Goal: Task Accomplishment & Management: Complete application form

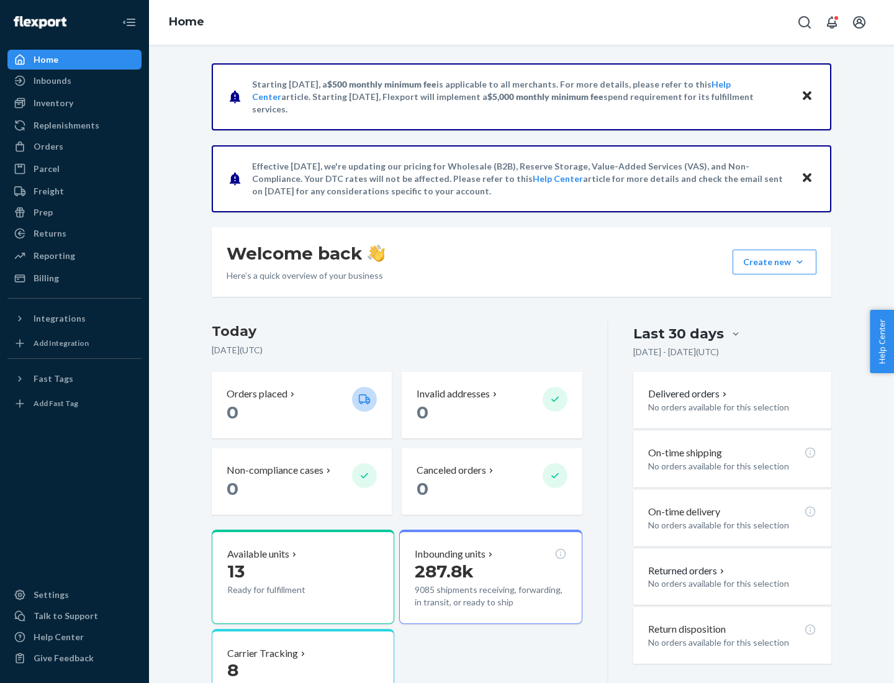
click at [800, 262] on button "Create new Create new inbound Create new order Create new product" at bounding box center [775, 262] width 84 height 25
click at [75, 81] on div "Inbounds" at bounding box center [75, 80] width 132 height 17
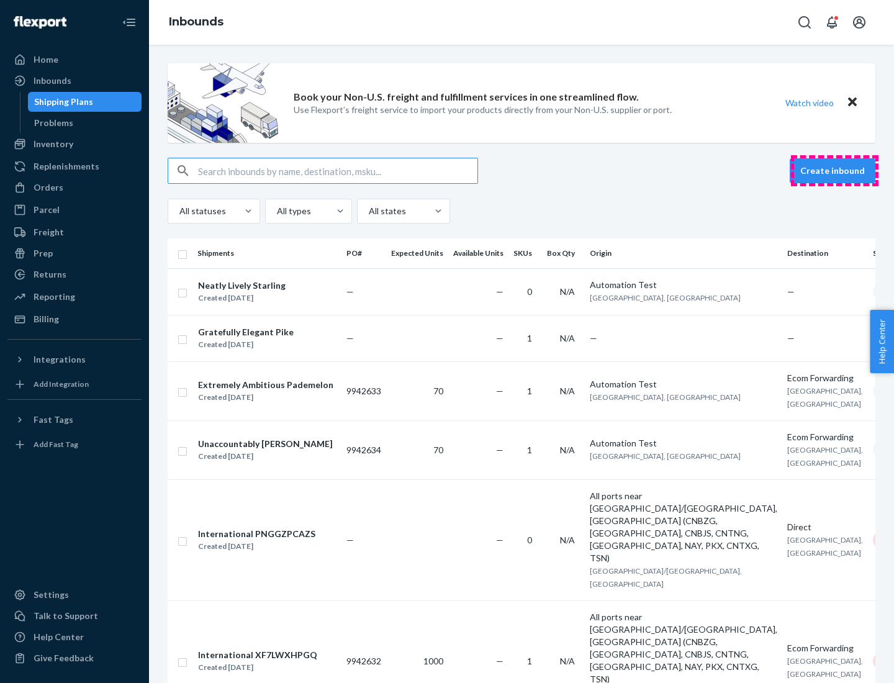
click at [835, 171] on button "Create inbound" at bounding box center [833, 170] width 86 height 25
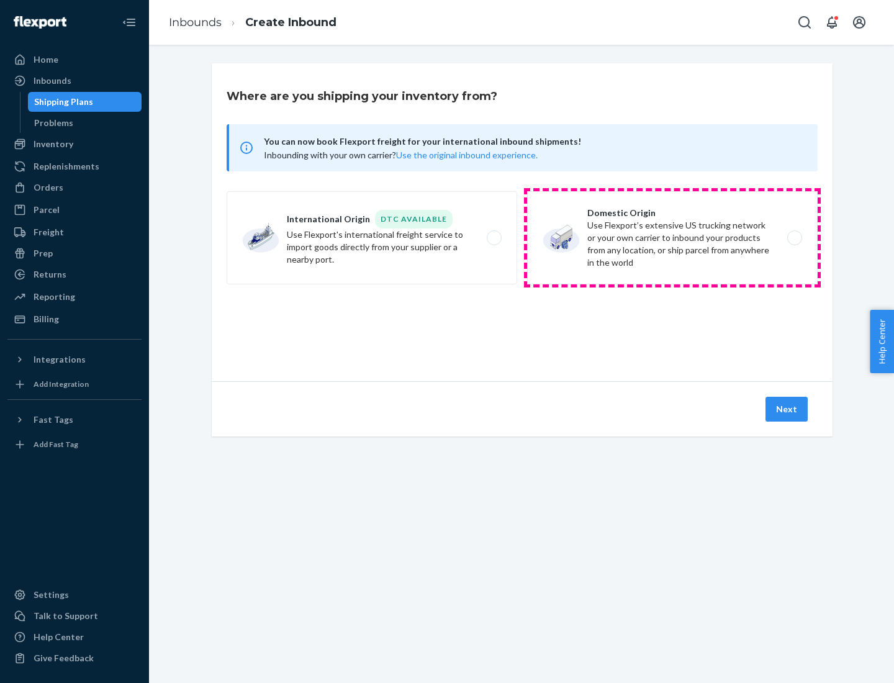
click at [673, 238] on label "Domestic Origin Use Flexport’s extensive US trucking network or your own carrie…" at bounding box center [672, 237] width 291 height 93
click at [794, 238] on input "Domestic Origin Use Flexport’s extensive US trucking network or your own carrie…" at bounding box center [798, 238] width 8 height 8
radio input "true"
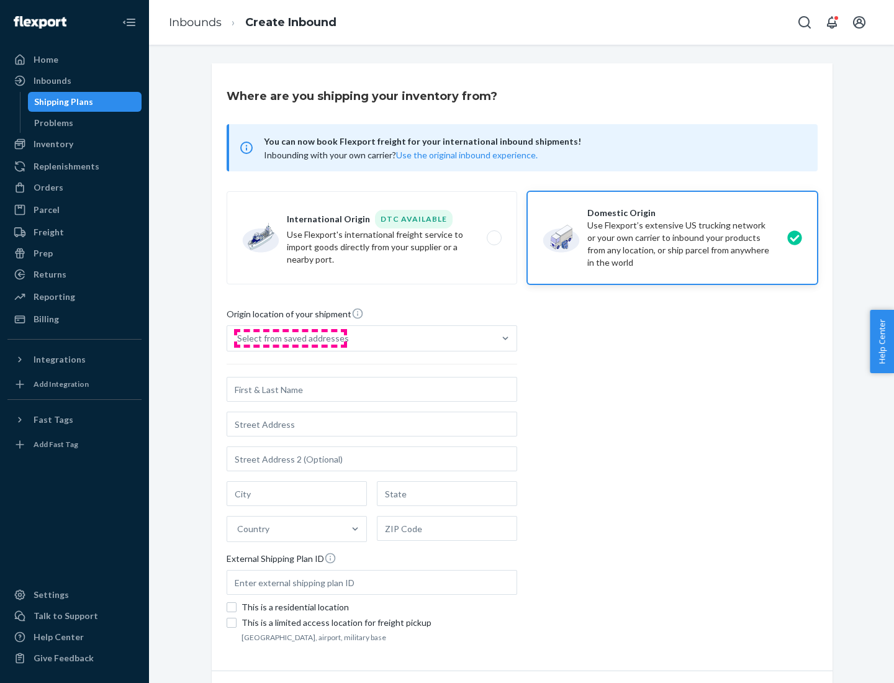
click at [290, 339] on div "Select from saved addresses" at bounding box center [293, 338] width 112 height 12
click at [239, 339] on input "Select from saved addresses" at bounding box center [237, 338] width 1 height 12
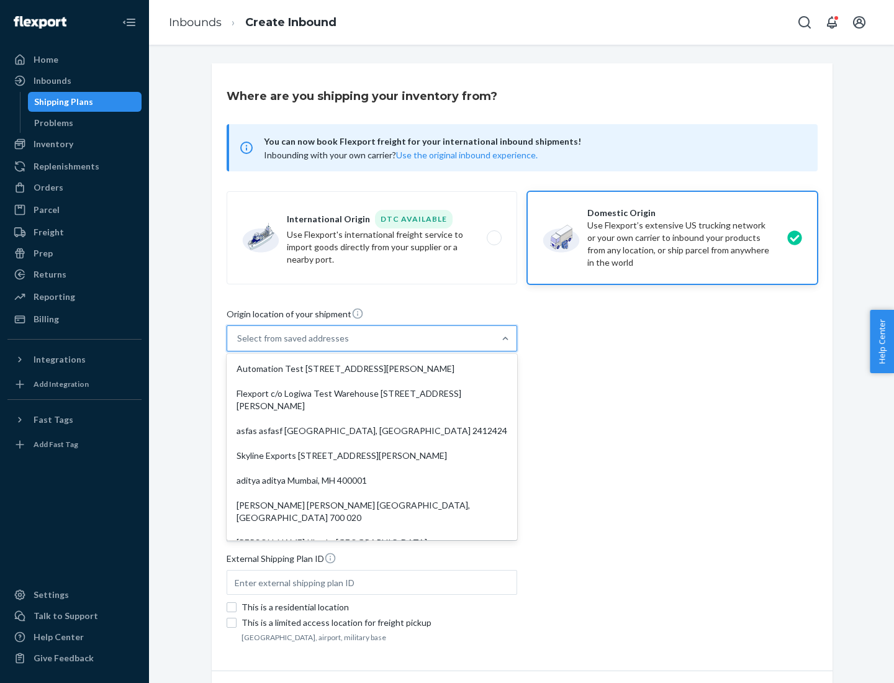
scroll to position [5, 0]
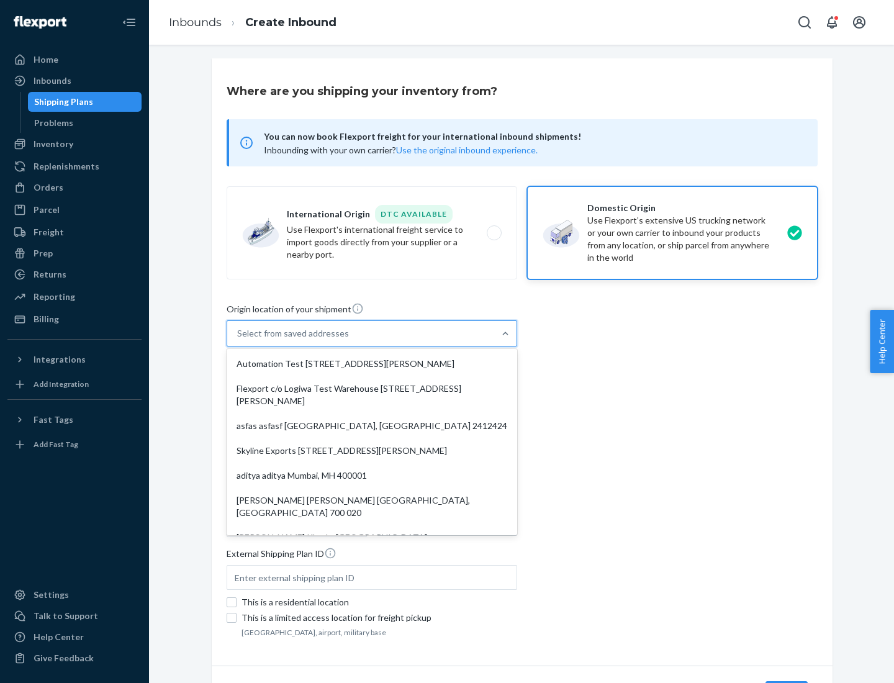
click at [372, 364] on div "Automation Test [STREET_ADDRESS][PERSON_NAME]" at bounding box center [372, 364] width 286 height 25
click at [239, 340] on input "option Automation Test [STREET_ADDRESS][PERSON_NAME]. 9 results available. Use …" at bounding box center [237, 333] width 1 height 12
type input "Automation Test"
type input "[STREET_ADDRESS][PERSON_NAME]"
type input "9th Floor"
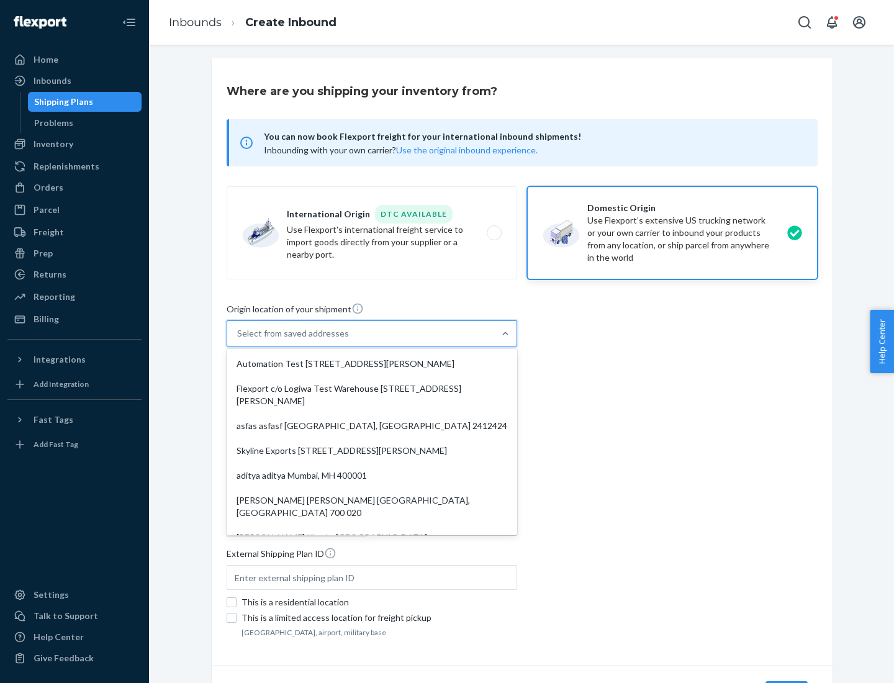
type input "[GEOGRAPHIC_DATA]"
type input "CA"
type input "94104"
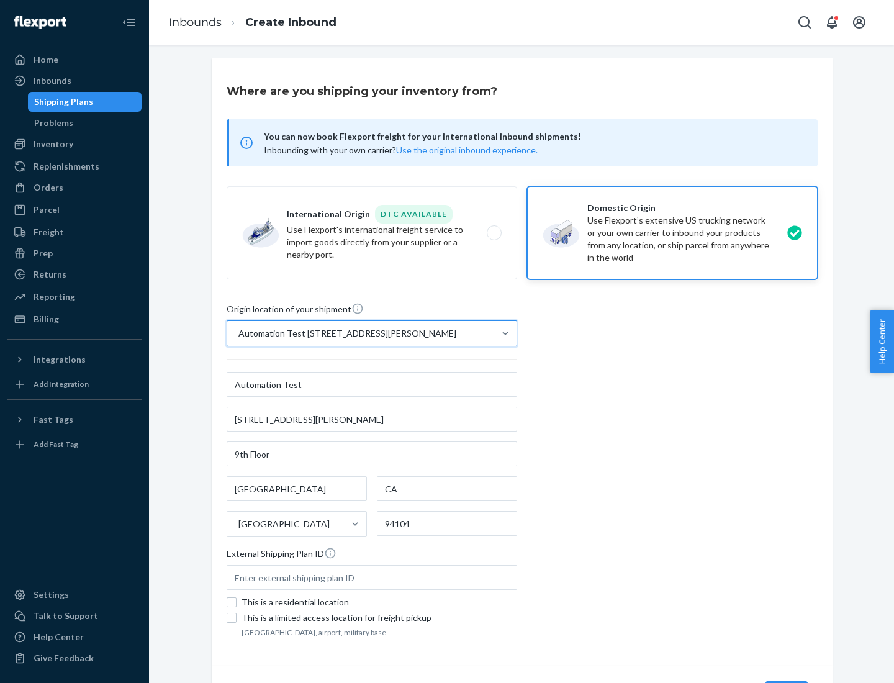
scroll to position [73, 0]
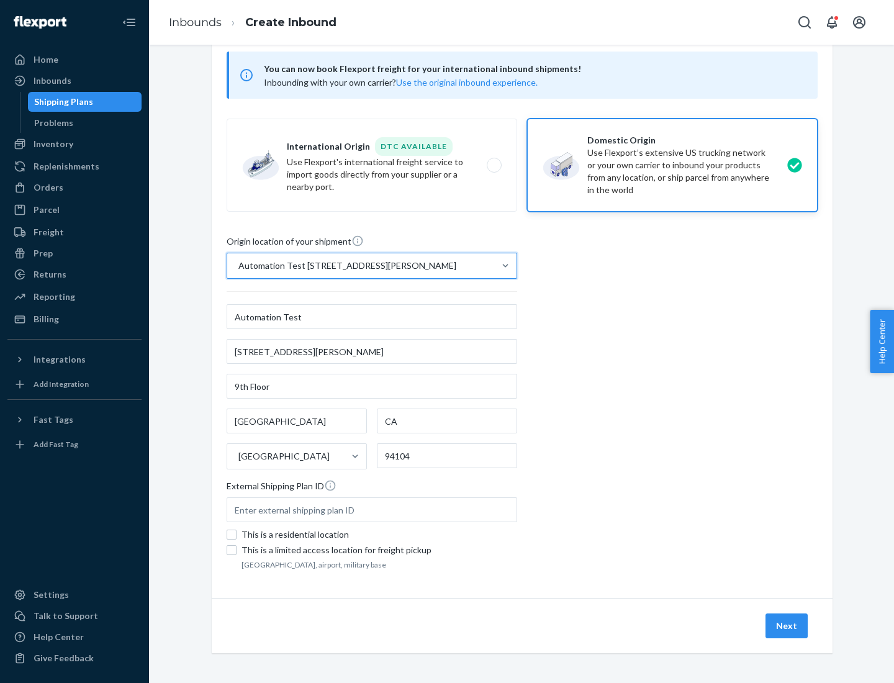
click at [788, 626] on button "Next" at bounding box center [787, 626] width 42 height 25
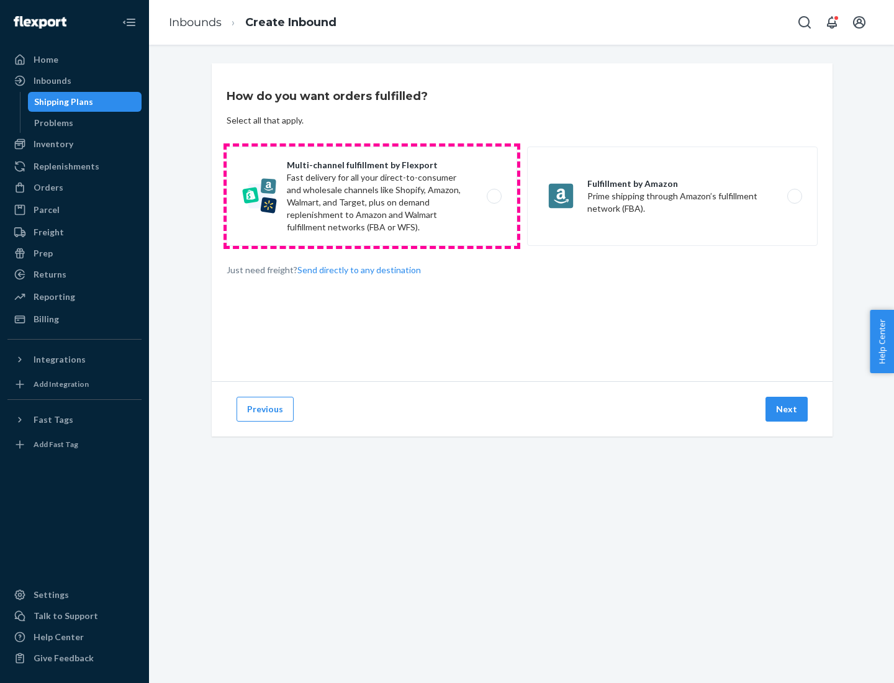
click at [372, 196] on label "Multi-channel fulfillment by Flexport Fast delivery for all your direct-to-cons…" at bounding box center [372, 196] width 291 height 99
click at [494, 196] on input "Multi-channel fulfillment by Flexport Fast delivery for all your direct-to-cons…" at bounding box center [498, 197] width 8 height 8
radio input "true"
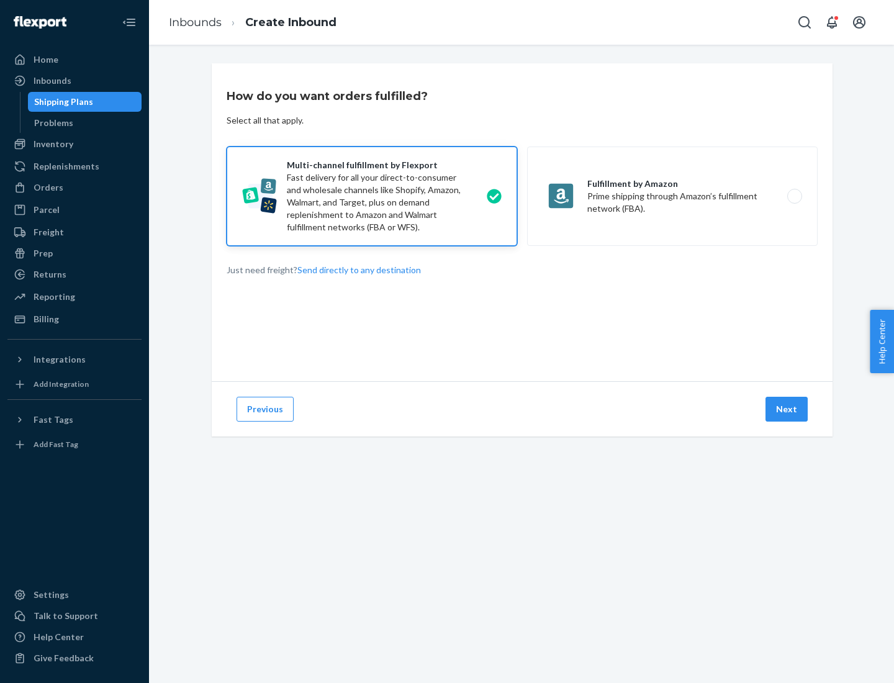
click at [788, 409] on button "Next" at bounding box center [787, 409] width 42 height 25
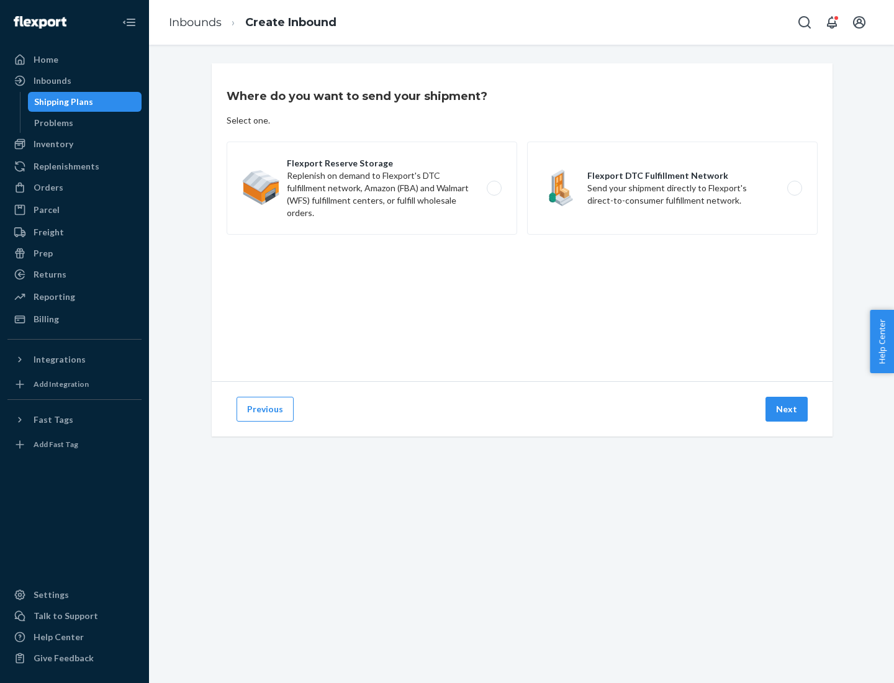
click at [673, 188] on label "Flexport DTC Fulfillment Network Send your shipment directly to Flexport's dire…" at bounding box center [672, 188] width 291 height 93
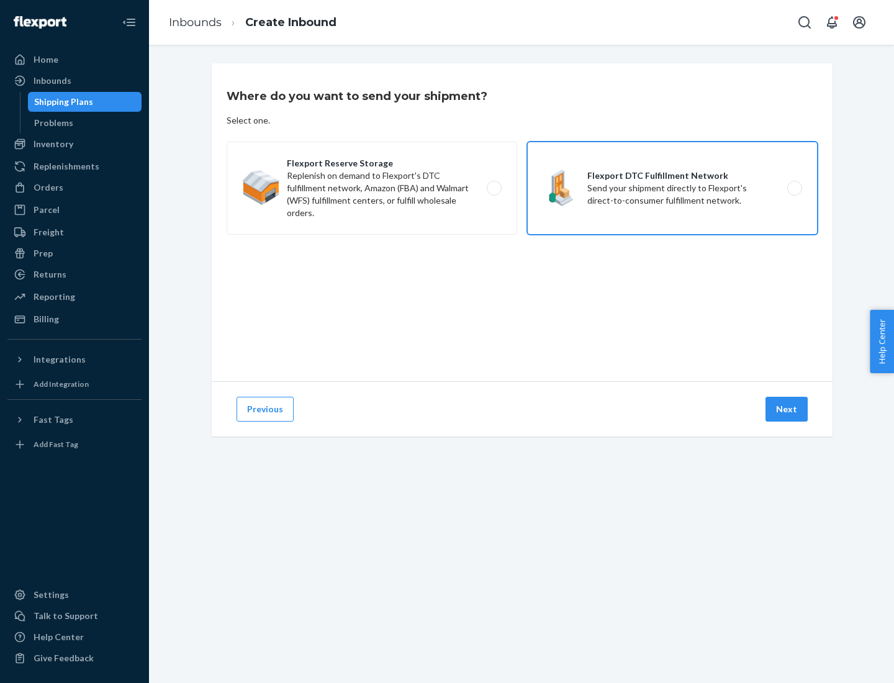
click at [794, 188] on input "Flexport DTC Fulfillment Network Send your shipment directly to Flexport's dire…" at bounding box center [798, 188] width 8 height 8
radio input "true"
click at [788, 409] on button "Next" at bounding box center [787, 409] width 42 height 25
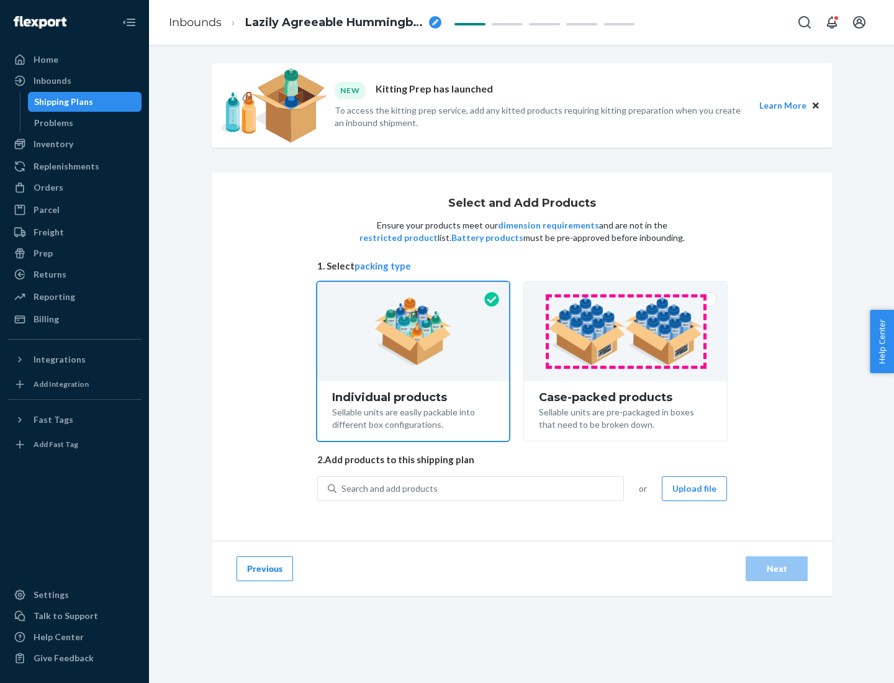
click at [626, 332] on img at bounding box center [625, 332] width 155 height 68
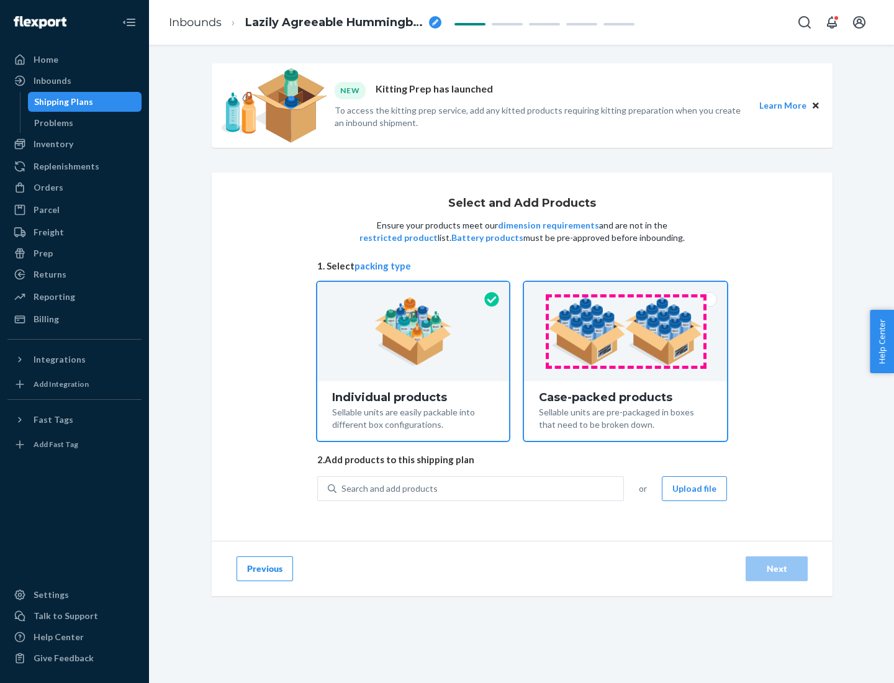
click at [626, 290] on input "Case-packed products Sellable units are pre-packaged in boxes that need to be b…" at bounding box center [626, 286] width 8 height 8
radio input "true"
radio input "false"
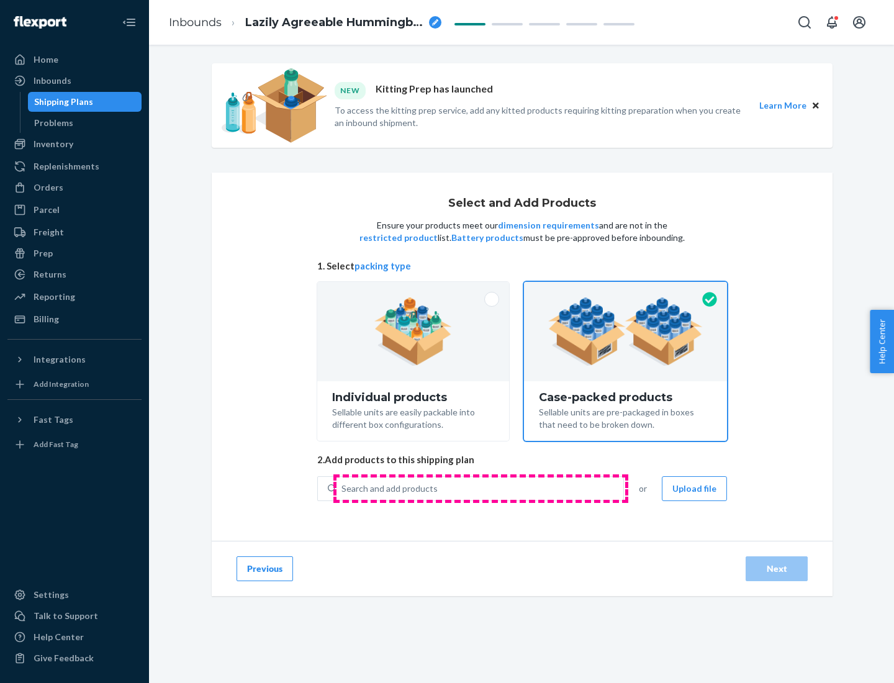
click at [481, 488] on div "Search and add products" at bounding box center [480, 489] width 287 height 22
click at [343, 488] on input "Search and add products" at bounding box center [342, 489] width 1 height 12
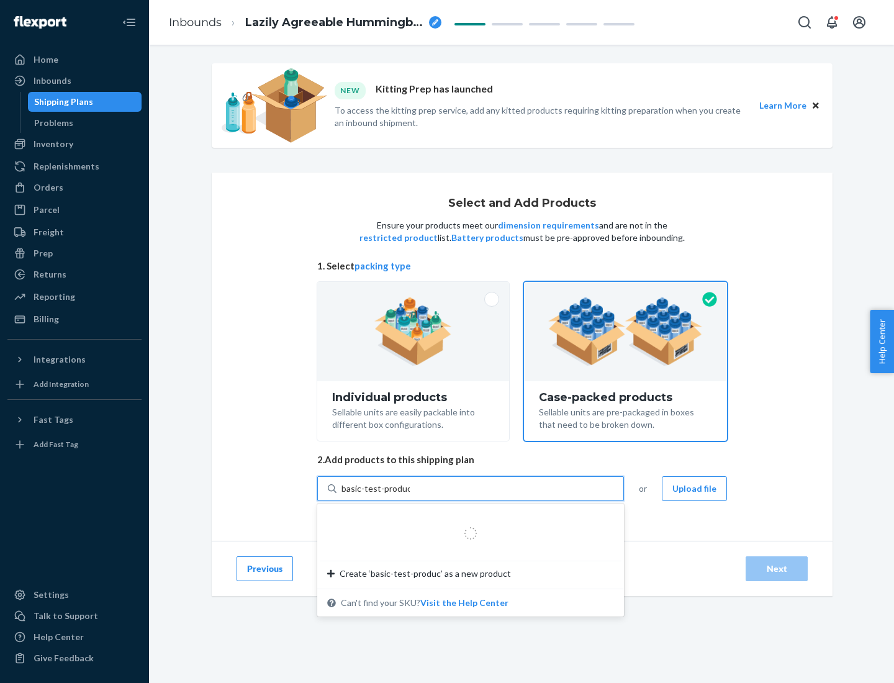
type input "basic-test-product-1"
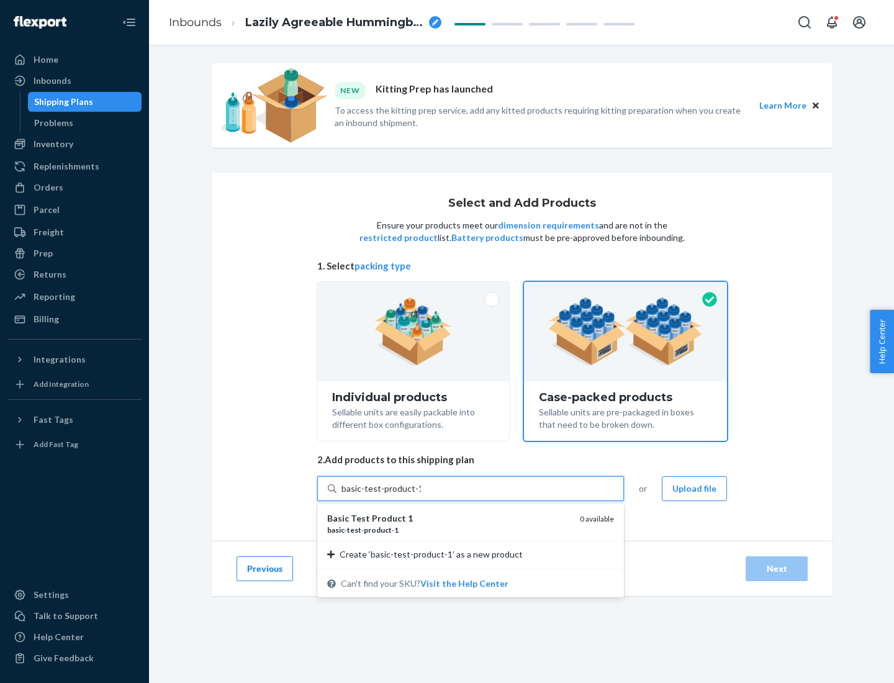
click at [449, 530] on div "basic - test - product - 1" at bounding box center [448, 530] width 243 height 11
click at [421, 495] on input "basic-test-product-1" at bounding box center [382, 489] width 80 height 12
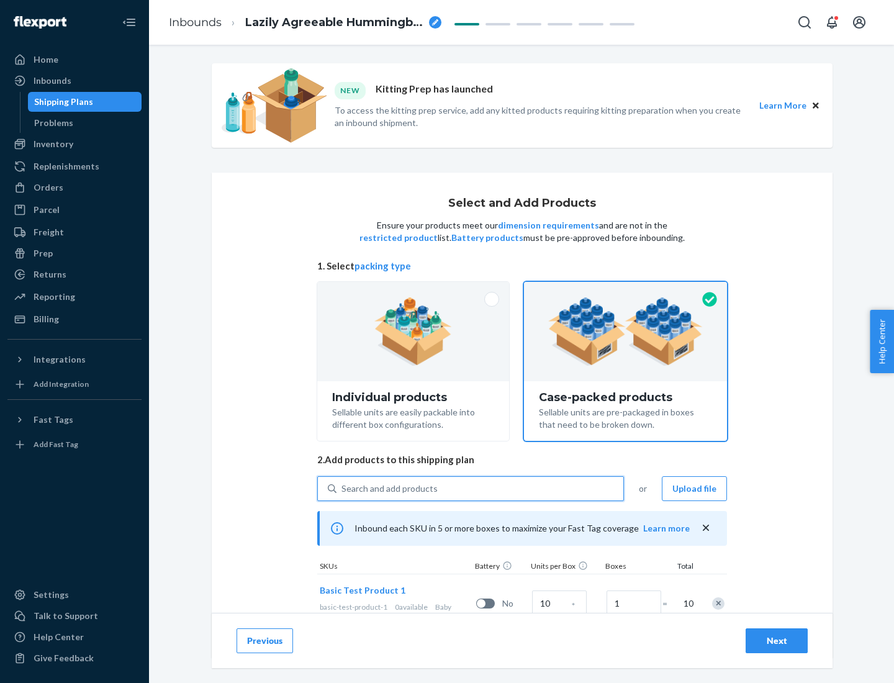
scroll to position [45, 0]
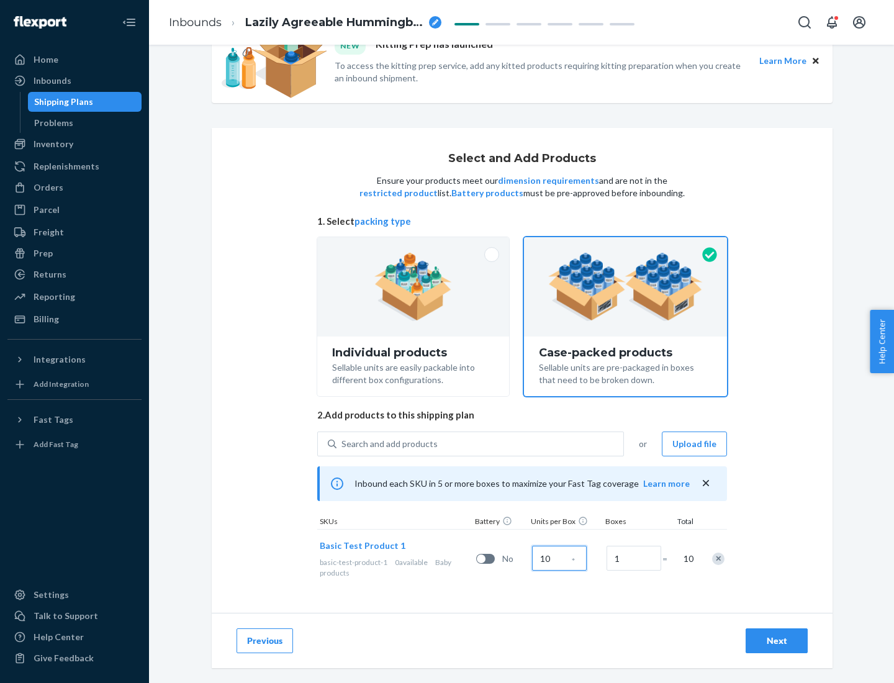
type input "10"
type input "7"
click at [777, 641] on div "Next" at bounding box center [777, 641] width 41 height 12
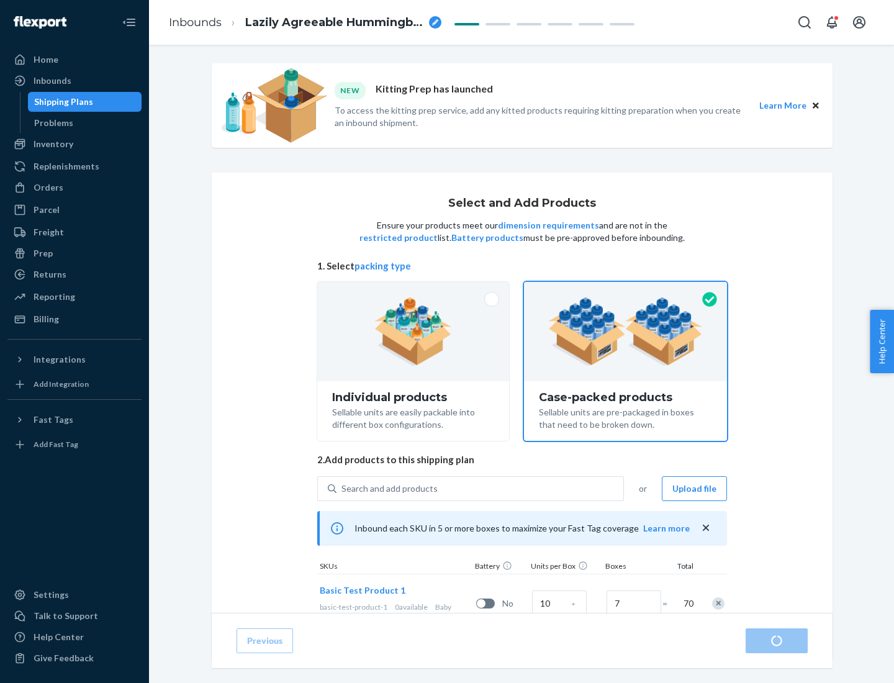
scroll to position [45, 0]
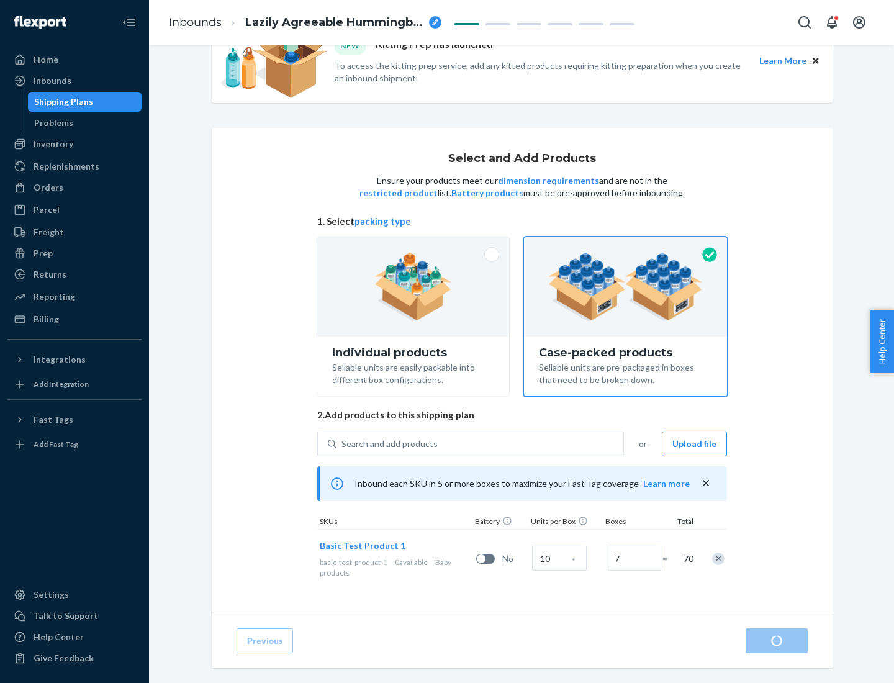
radio input "true"
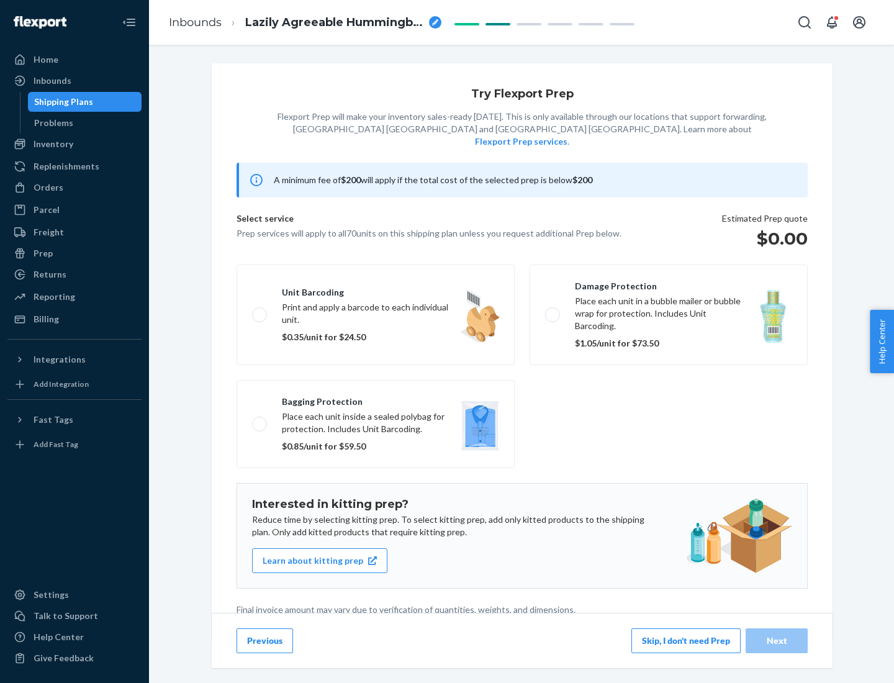
scroll to position [3, 0]
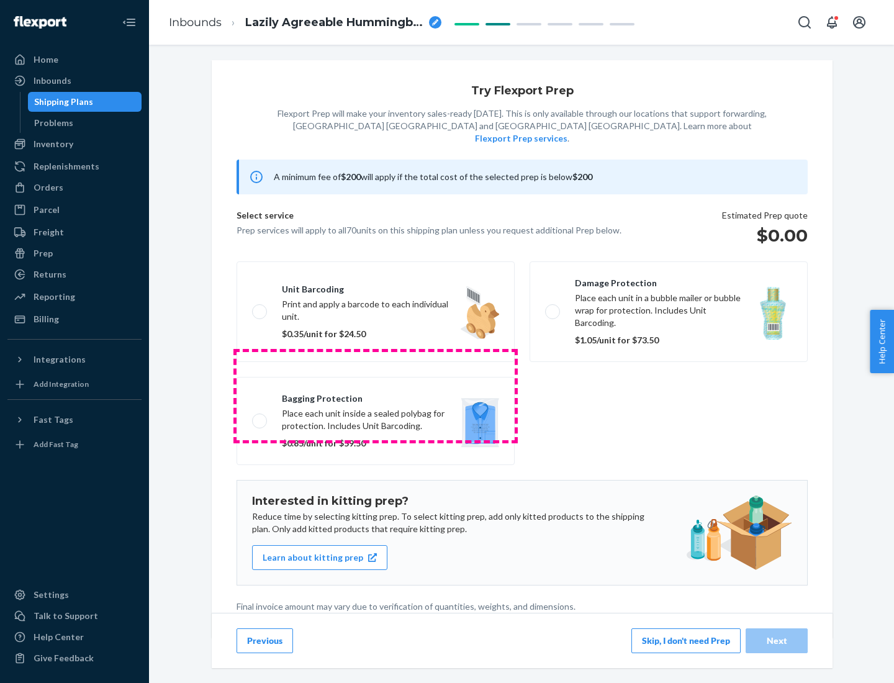
click at [376, 396] on label "Bagging protection Place each unit inside a sealed polybag for protection. Incl…" at bounding box center [376, 421] width 278 height 88
click at [260, 417] on input "Bagging protection Place each unit inside a sealed polybag for protection. Incl…" at bounding box center [256, 421] width 8 height 8
checkbox input "true"
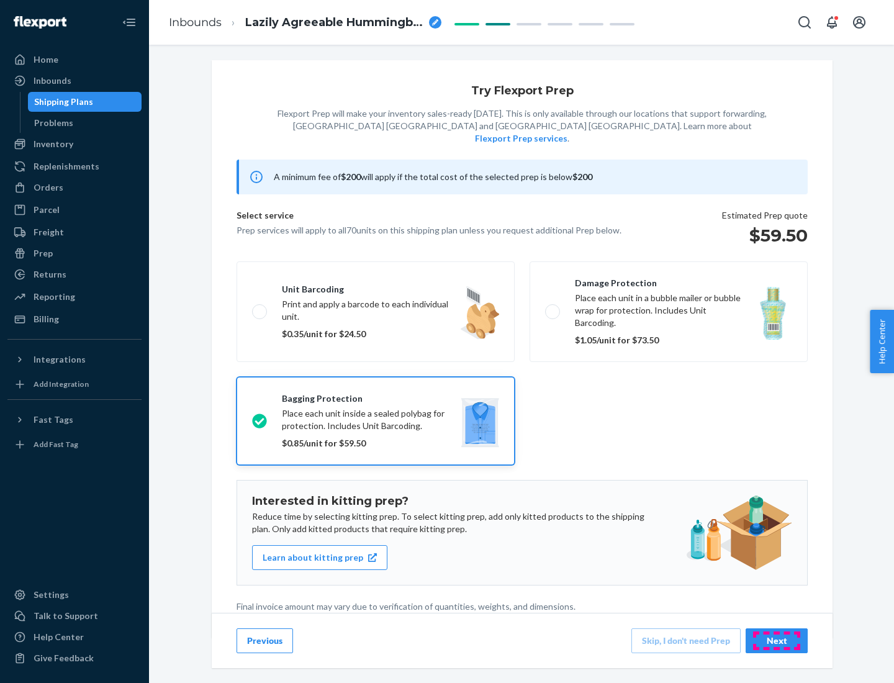
click at [777, 640] on div "Next" at bounding box center [777, 641] width 41 height 12
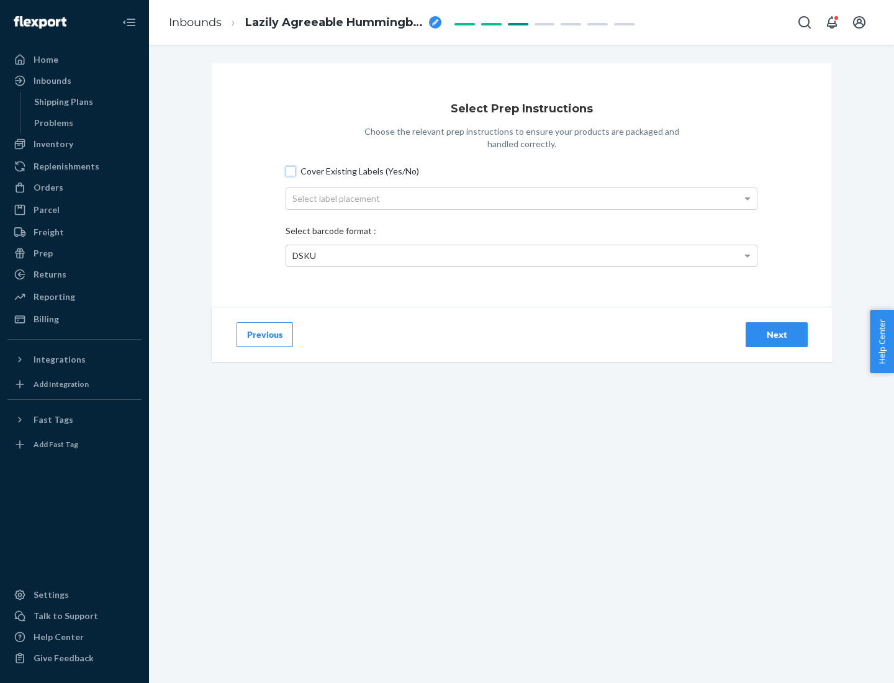
click at [291, 171] on input "Cover Existing Labels (Yes/No)" at bounding box center [291, 171] width 10 height 10
checkbox input "true"
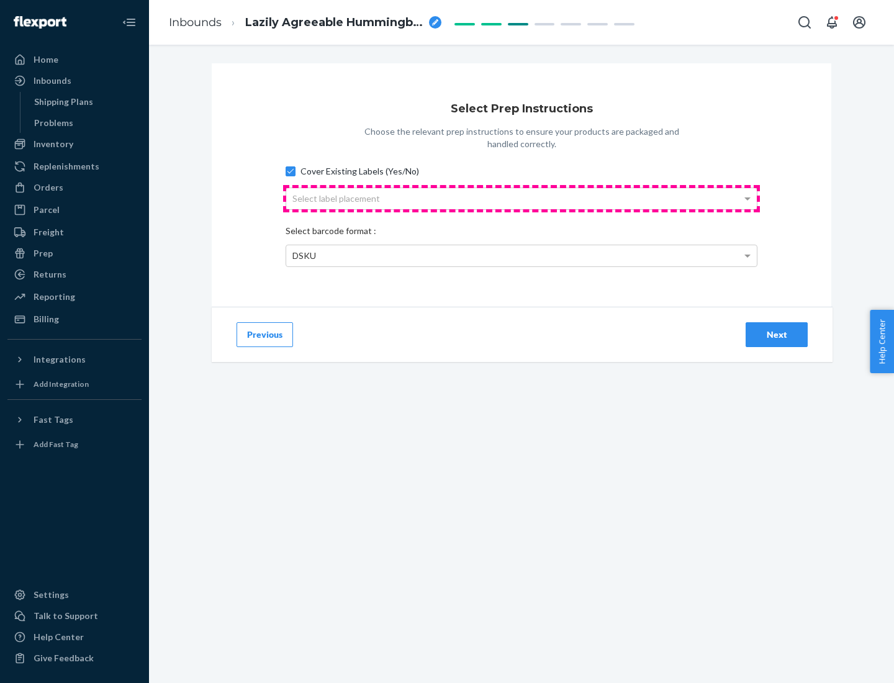
click at [522, 198] on div "Select label placement" at bounding box center [521, 198] width 471 height 21
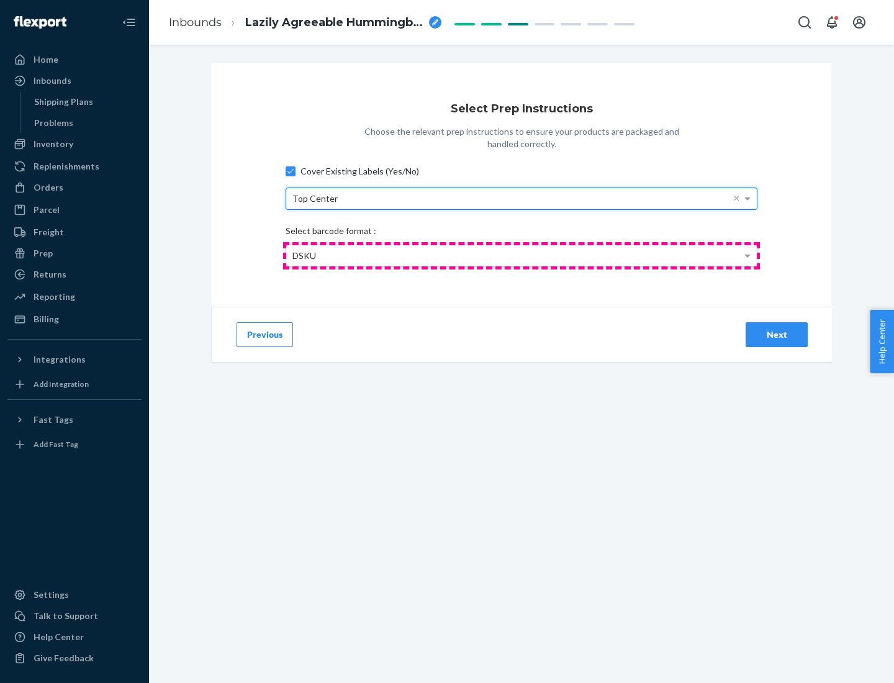
click at [522, 255] on div "DSKU" at bounding box center [521, 255] width 471 height 21
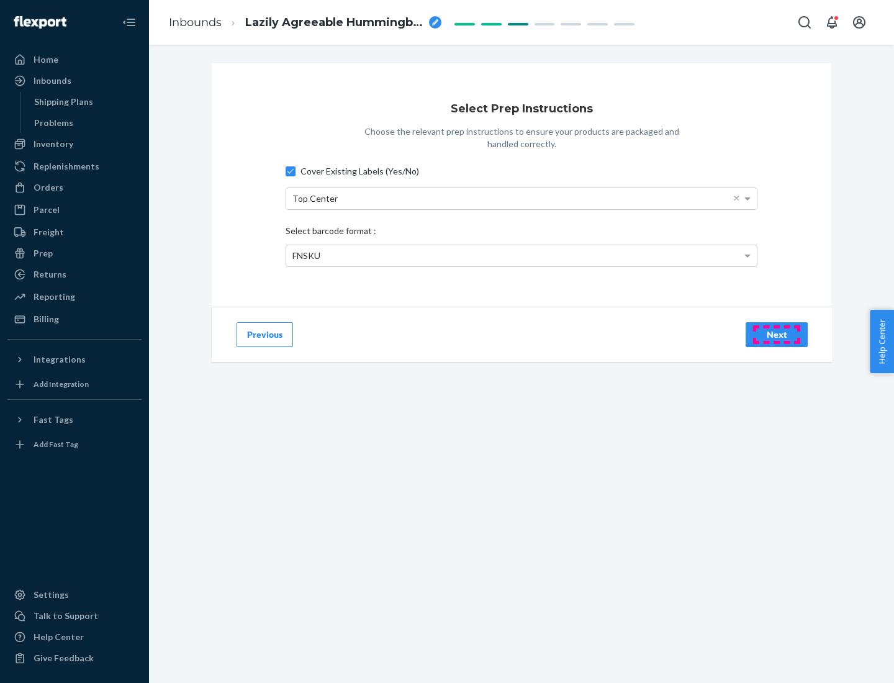
click at [777, 334] on div "Next" at bounding box center [777, 335] width 41 height 12
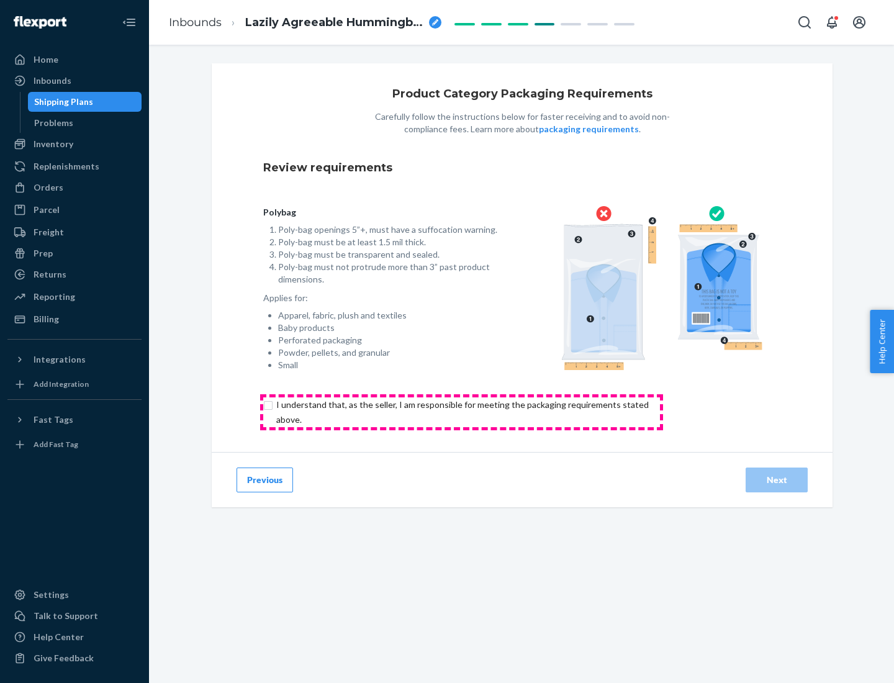
click at [462, 412] on input "checkbox" at bounding box center [469, 413] width 413 height 30
checkbox input "true"
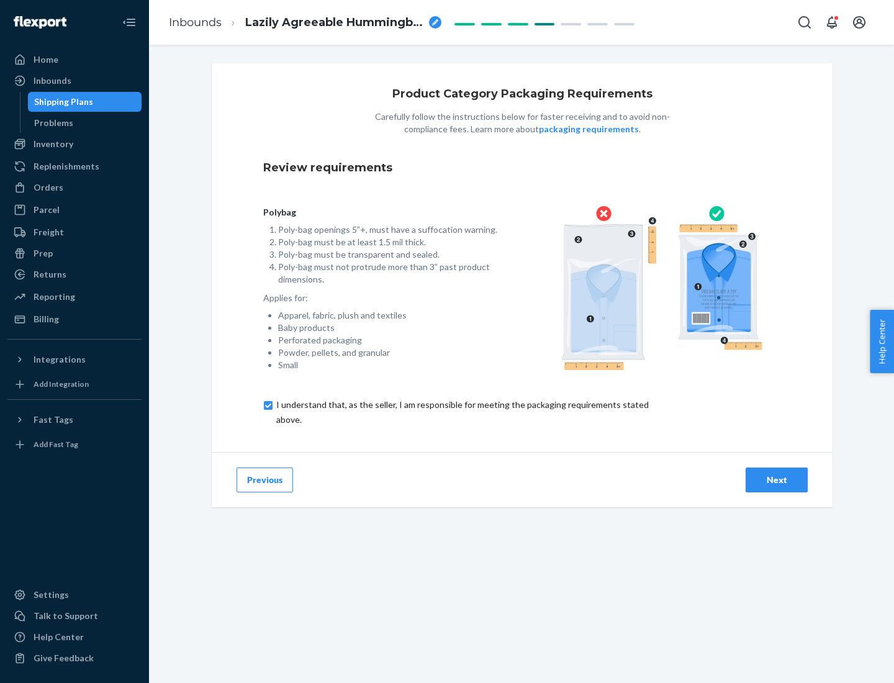
click at [777, 480] on div "Next" at bounding box center [777, 480] width 41 height 12
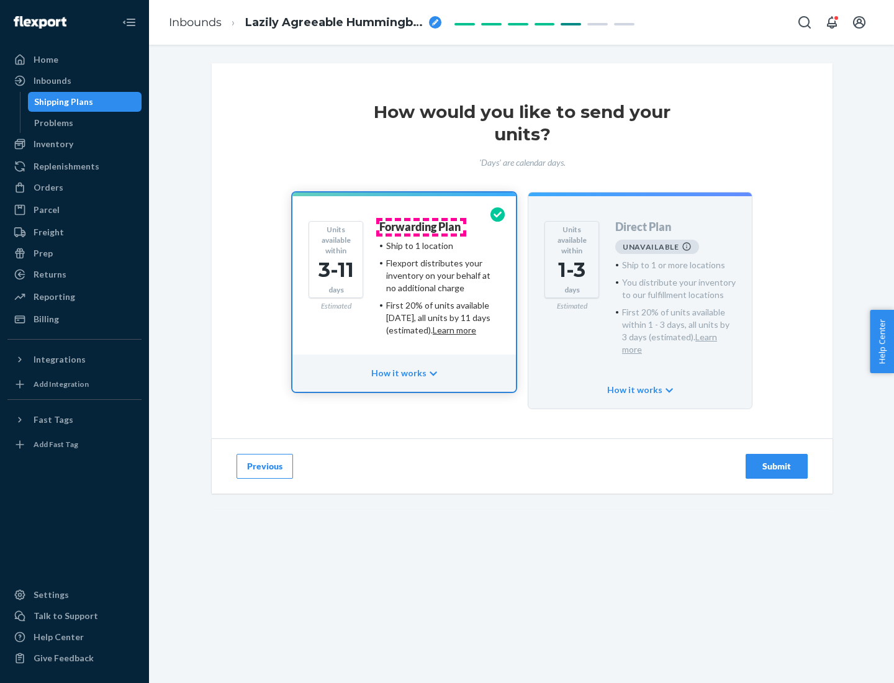
click at [421, 227] on h4 "Forwarding Plan" at bounding box center [420, 227] width 81 height 12
click at [777, 460] on div "Submit" at bounding box center [777, 466] width 41 height 12
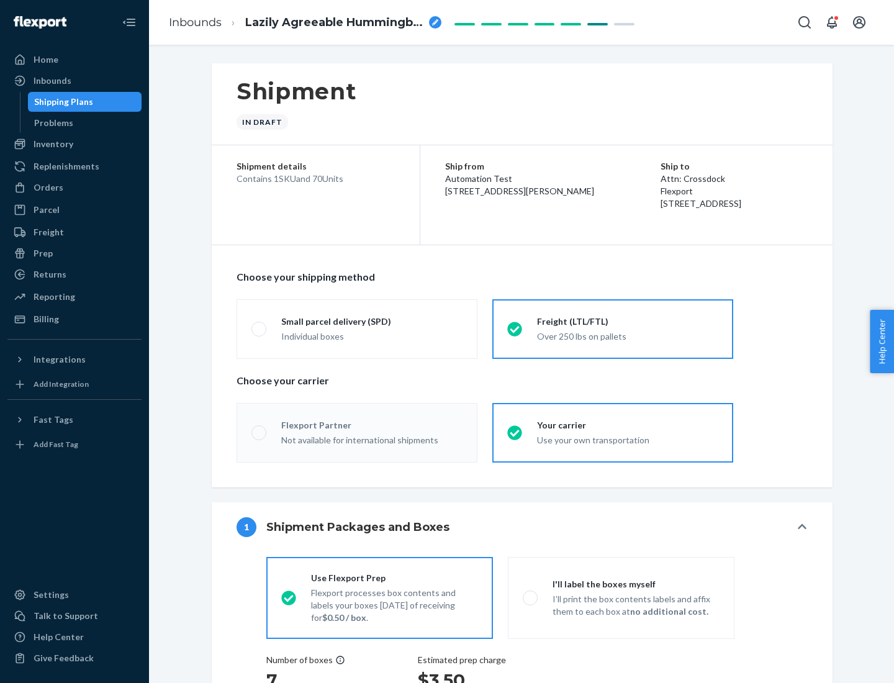
radio input "true"
radio input "false"
radio input "true"
radio input "false"
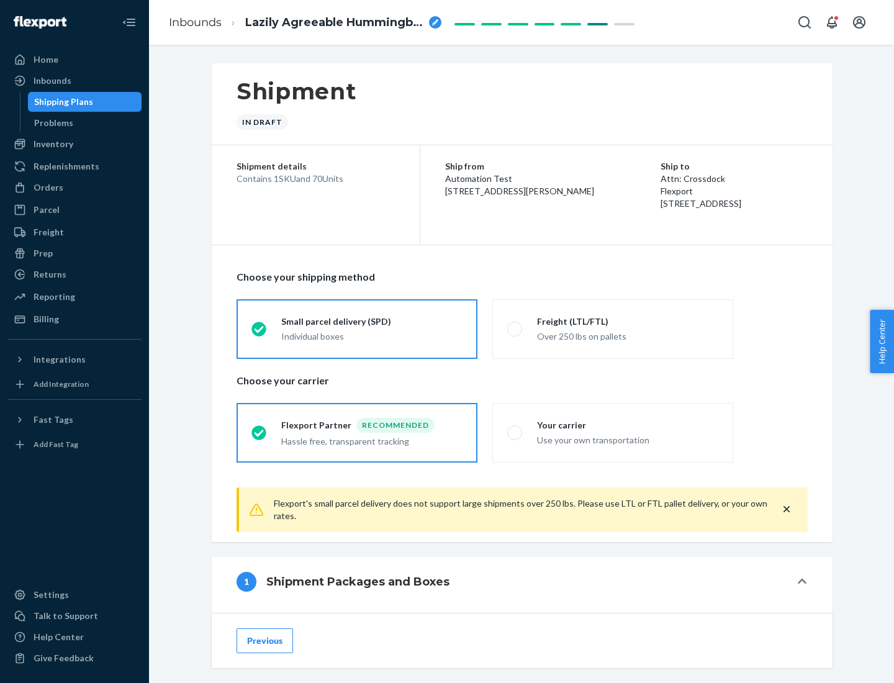
click at [613, 329] on div "Over 250 lbs on pallets" at bounding box center [627, 335] width 181 height 15
click at [516, 329] on input "Freight (LTL/FTL) Over 250 lbs on pallets" at bounding box center [511, 329] width 8 height 8
radio input "true"
radio input "false"
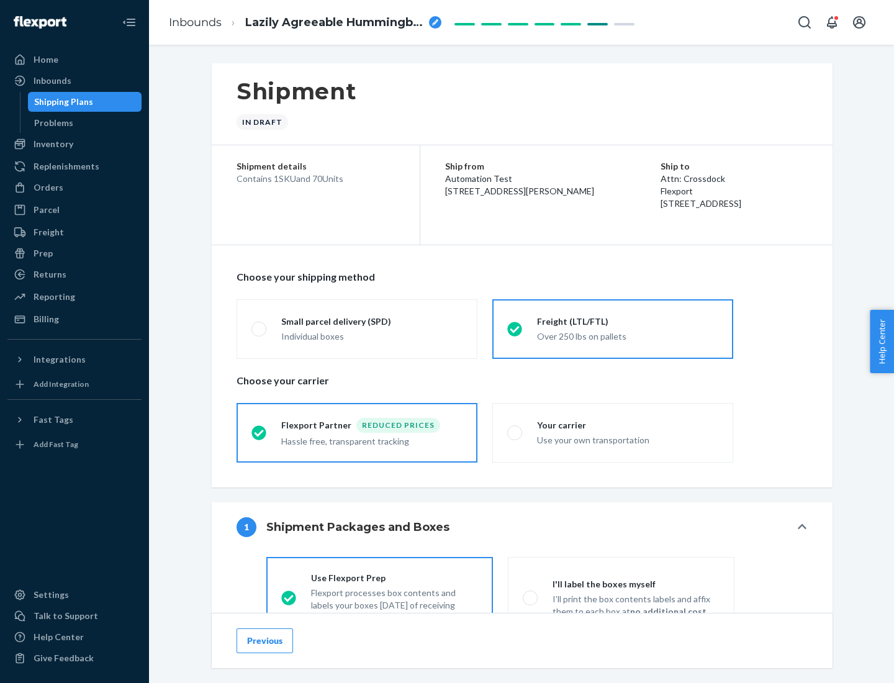
scroll to position [69, 0]
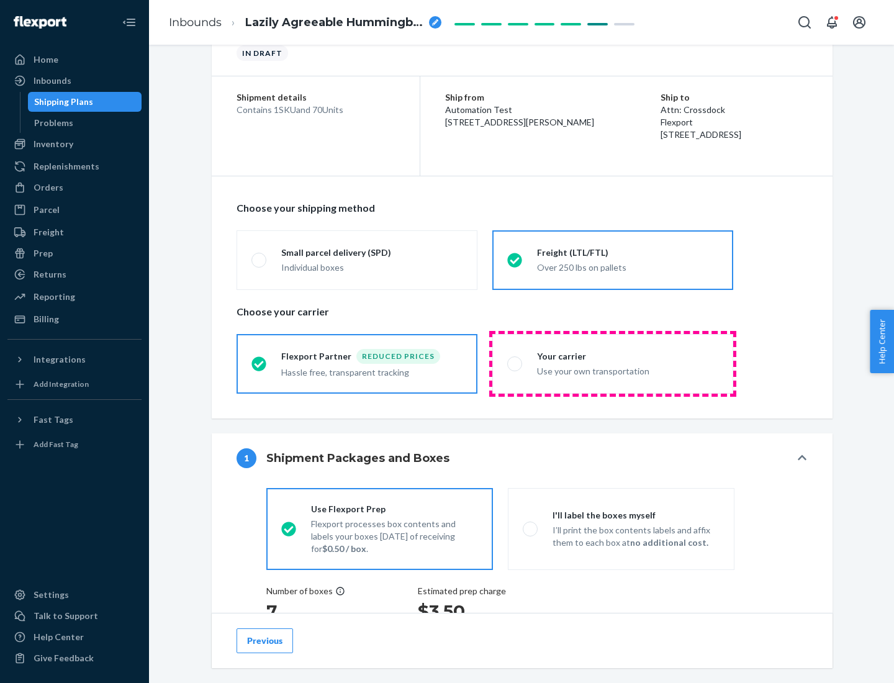
click at [613, 363] on div "Use your own transportation" at bounding box center [627, 370] width 181 height 15
click at [516, 363] on input "Your carrier Use your own transportation" at bounding box center [511, 364] width 8 height 8
radio input "true"
radio input "false"
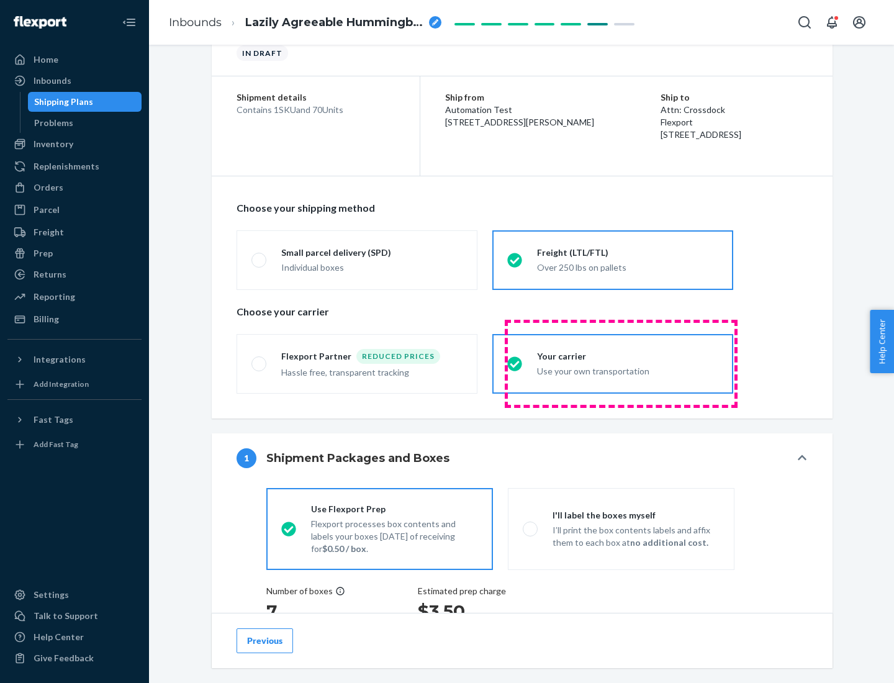
scroll to position [234, 0]
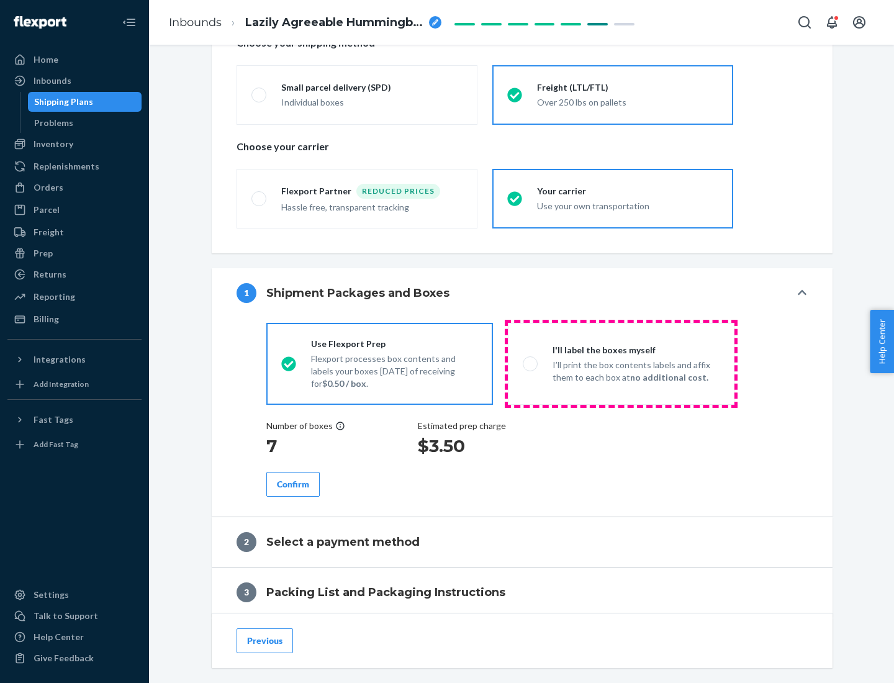
click at [621, 363] on p "I’ll print the box contents labels and affix them to each box at no additional …" at bounding box center [636, 371] width 167 height 25
click at [531, 363] on input "I'll label the boxes myself I’ll print the box contents labels and affix them t…" at bounding box center [527, 364] width 8 height 8
radio input "true"
radio input "false"
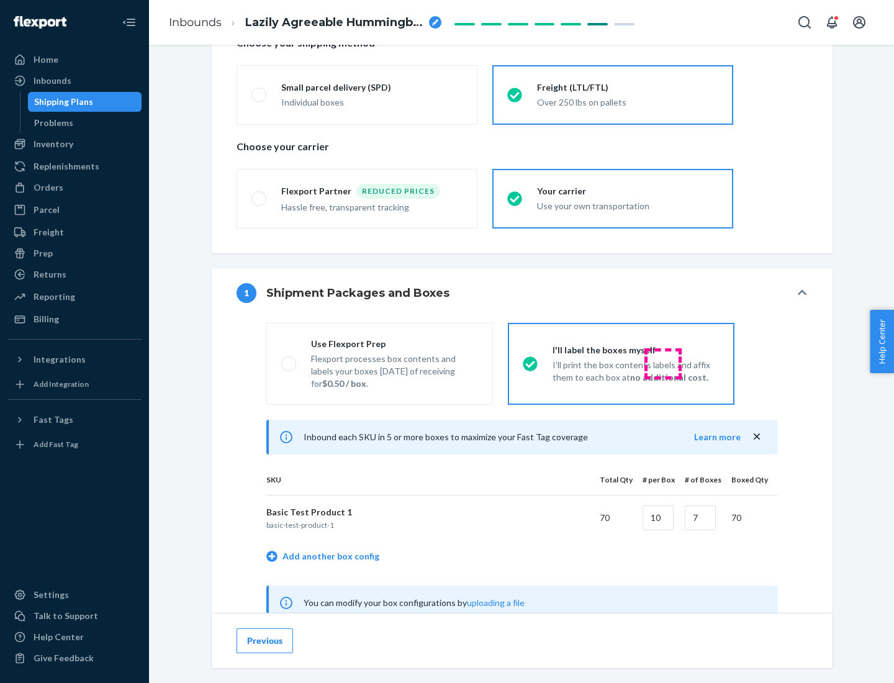
scroll to position [388, 0]
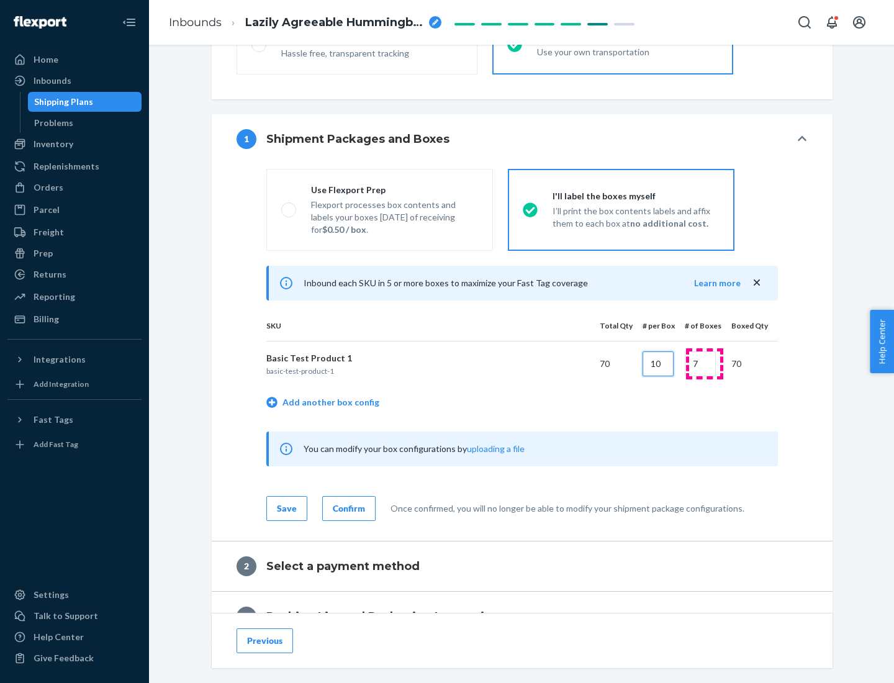
type input "10"
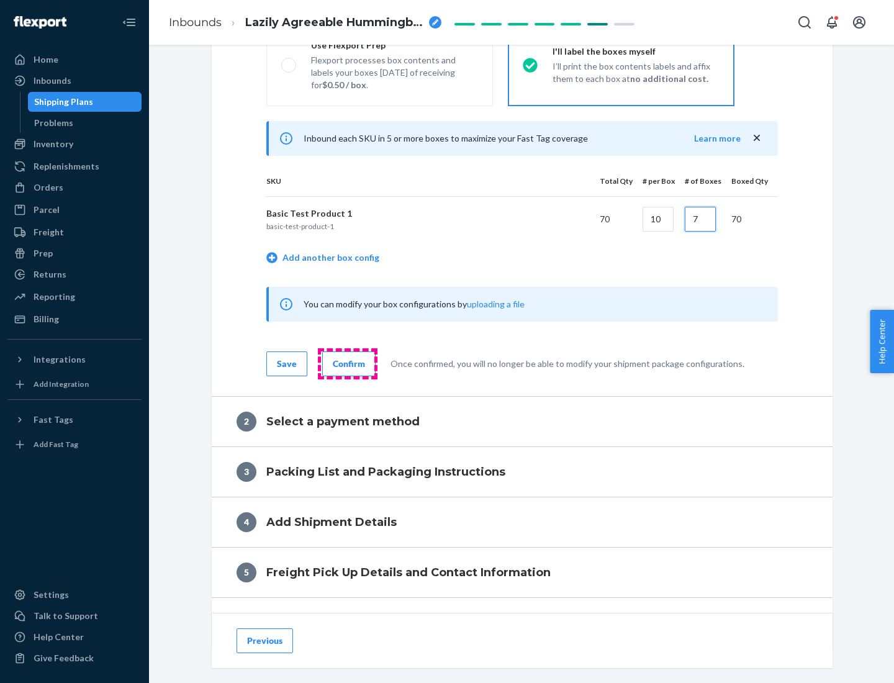
type input "7"
click at [347, 363] on div "Confirm" at bounding box center [349, 364] width 32 height 12
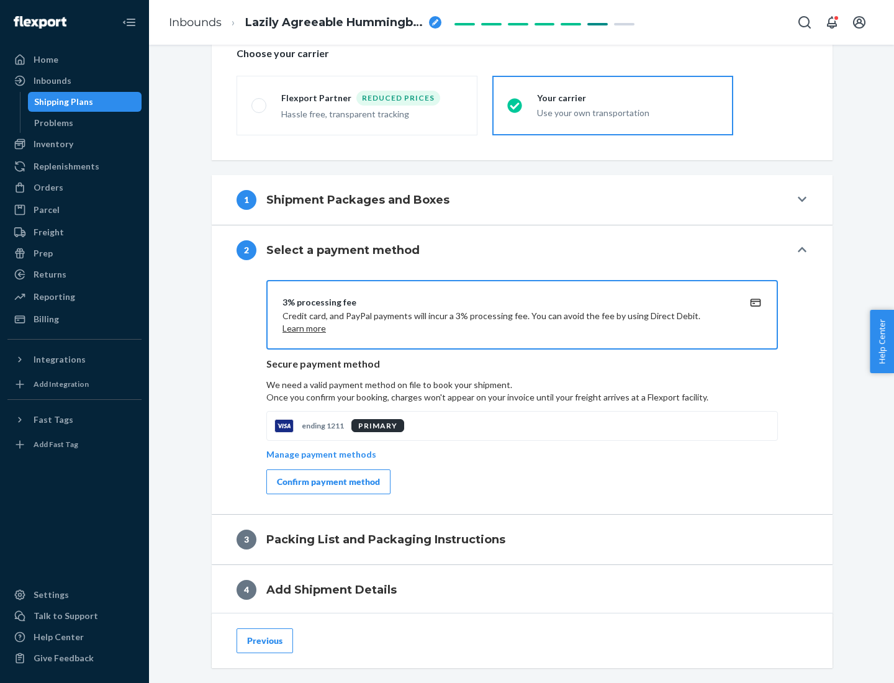
scroll to position [445, 0]
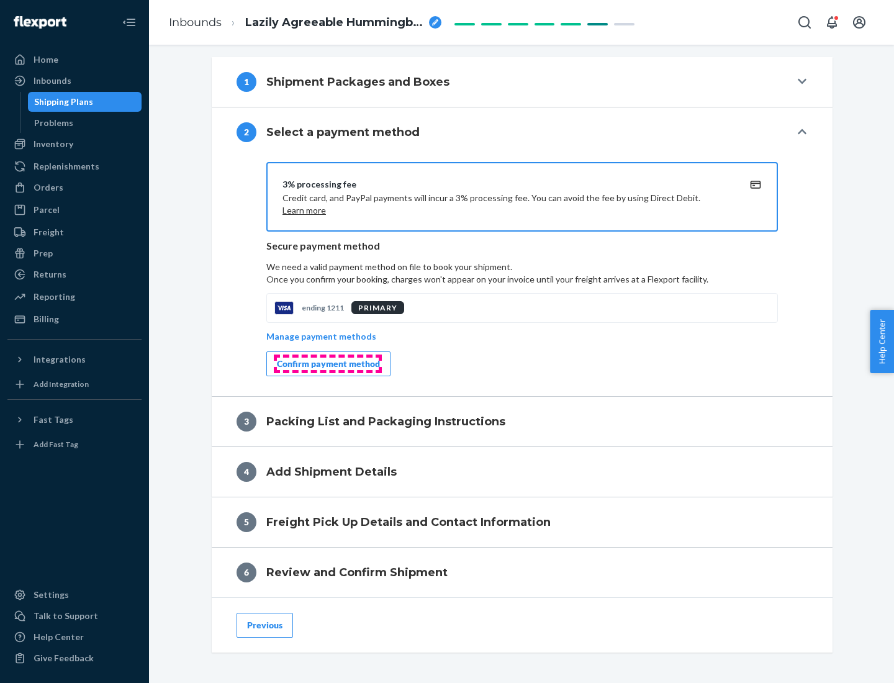
click at [327, 364] on div "Confirm payment method" at bounding box center [328, 364] width 103 height 12
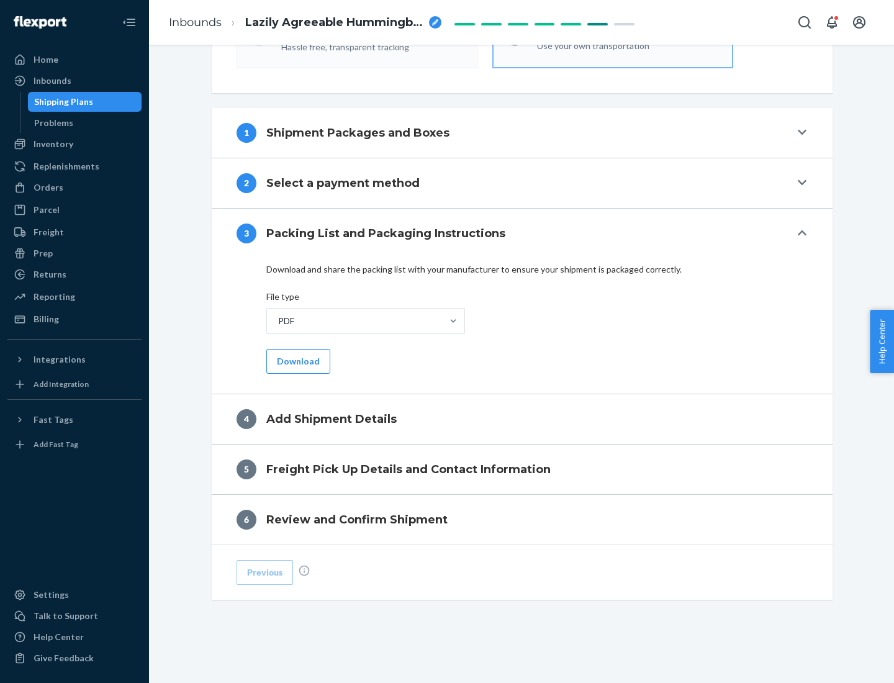
scroll to position [392, 0]
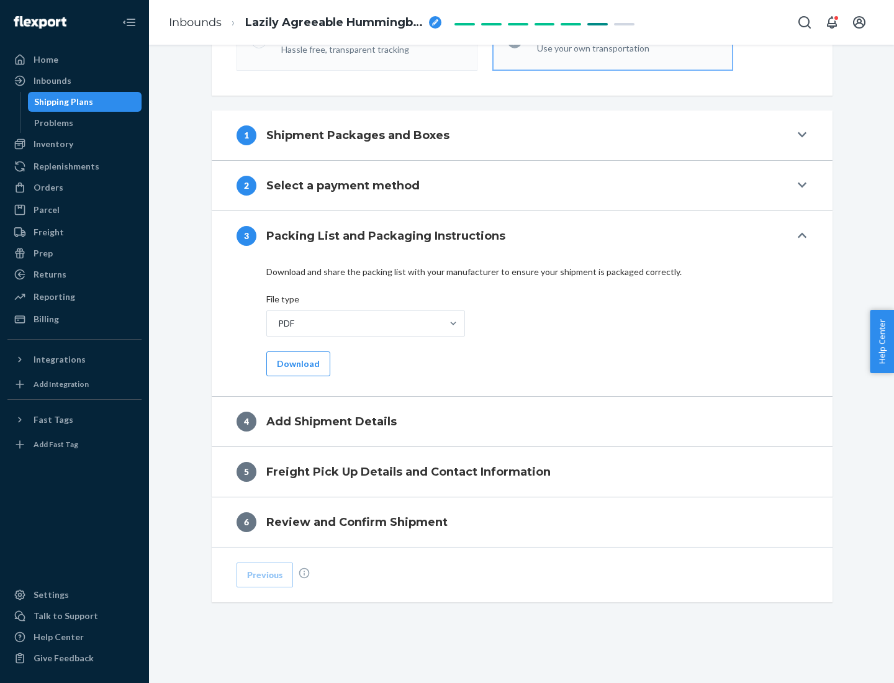
click at [297, 363] on button "Download" at bounding box center [298, 364] width 64 height 25
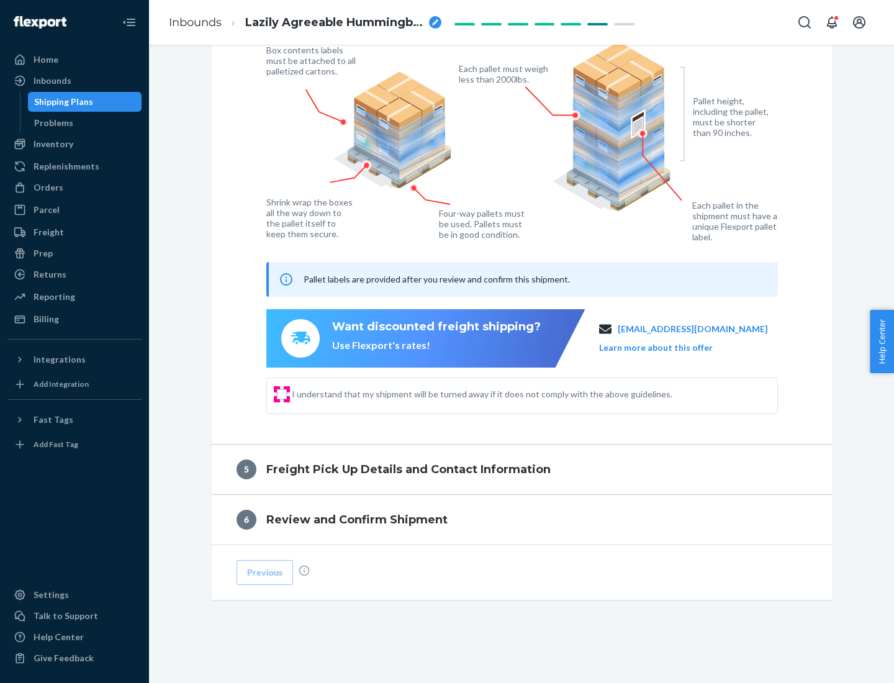
click at [282, 394] on input "I understand that my shipment will be turned away if it does not comply with th…" at bounding box center [282, 394] width 10 height 10
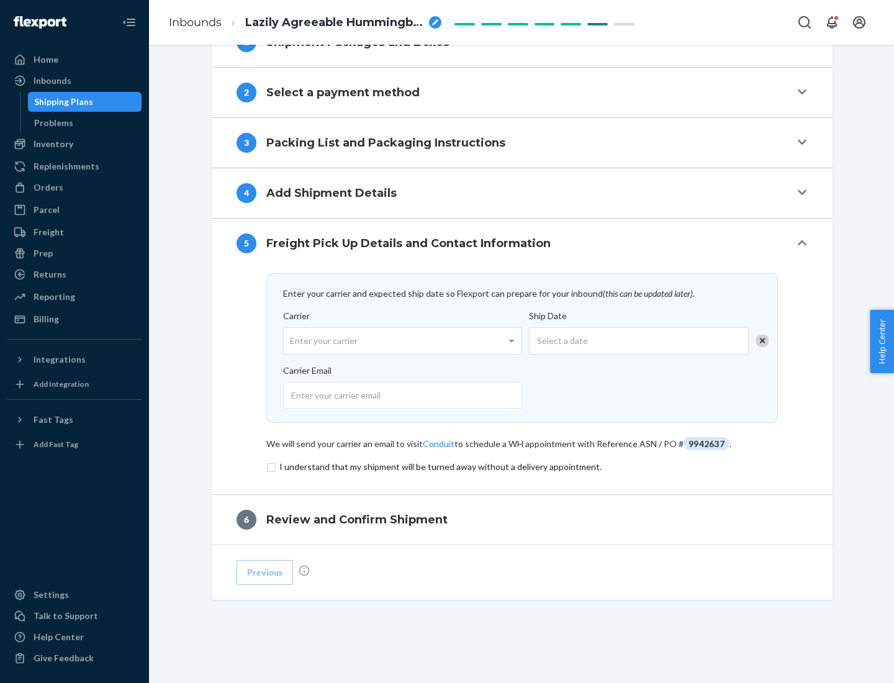
scroll to position [485, 0]
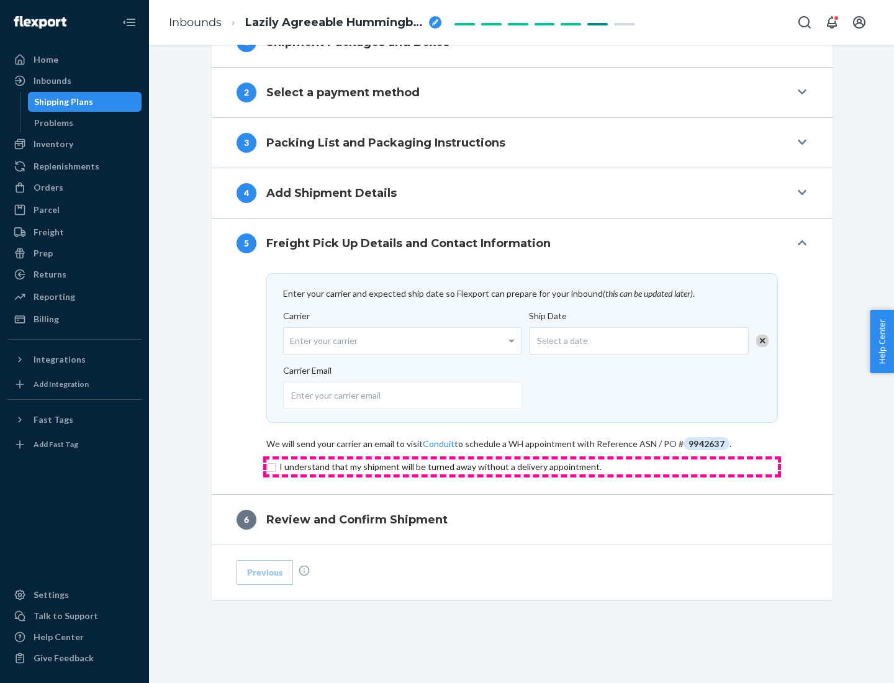
click at [522, 466] on input "checkbox" at bounding box center [522, 467] width 512 height 15
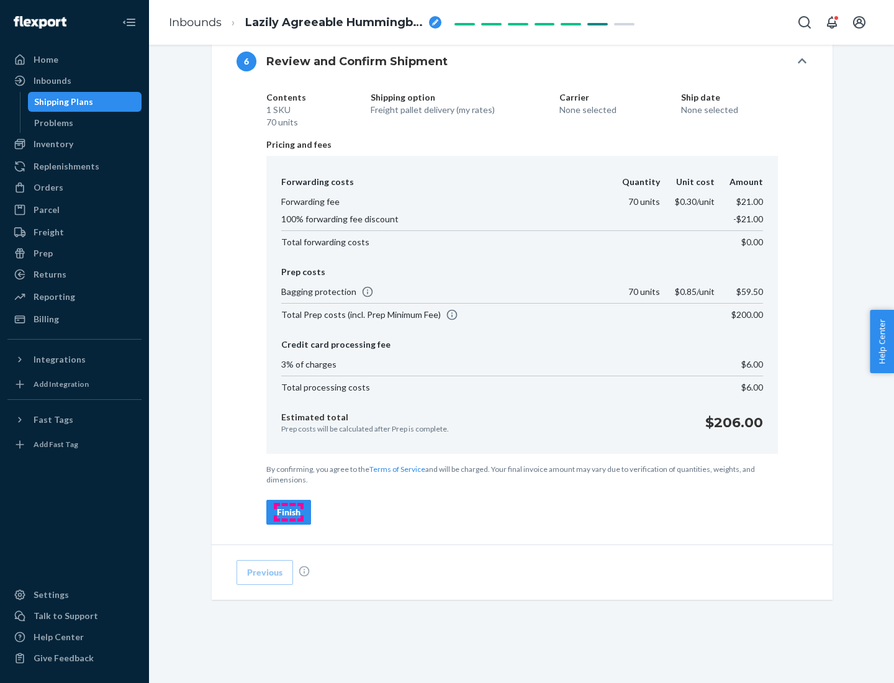
click at [289, 512] on div "Finish" at bounding box center [289, 512] width 24 height 12
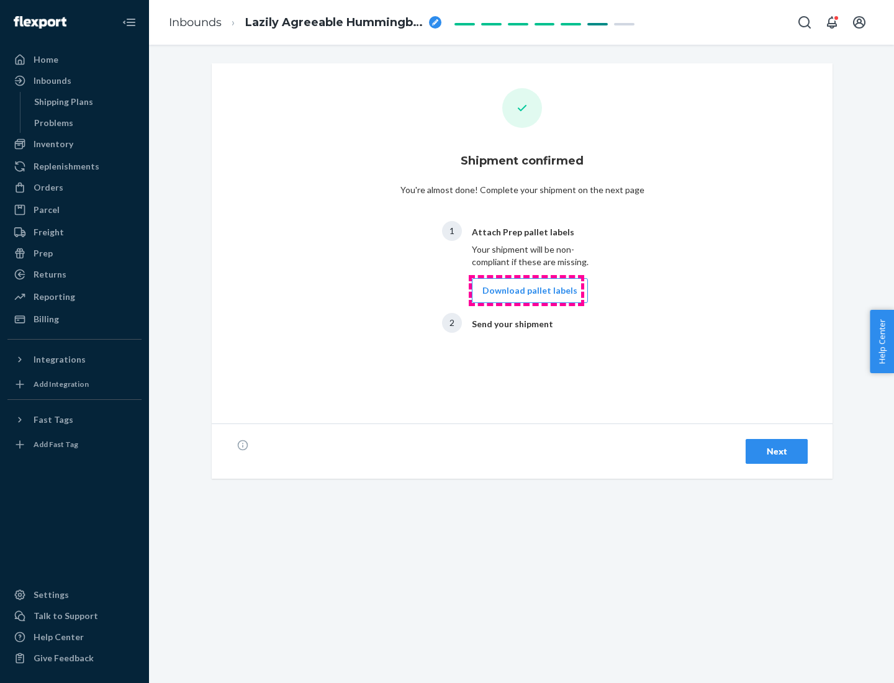
click at [527, 291] on button "Download pallet labels" at bounding box center [530, 290] width 116 height 25
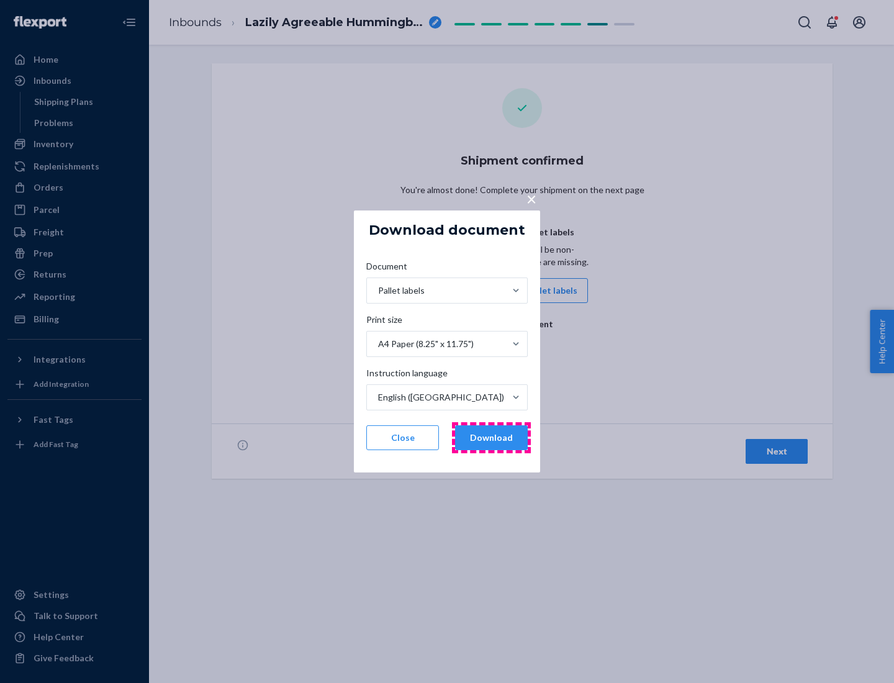
click at [491, 438] on button "Download" at bounding box center [491, 437] width 73 height 25
click at [531, 198] on span "×" at bounding box center [532, 198] width 10 height 21
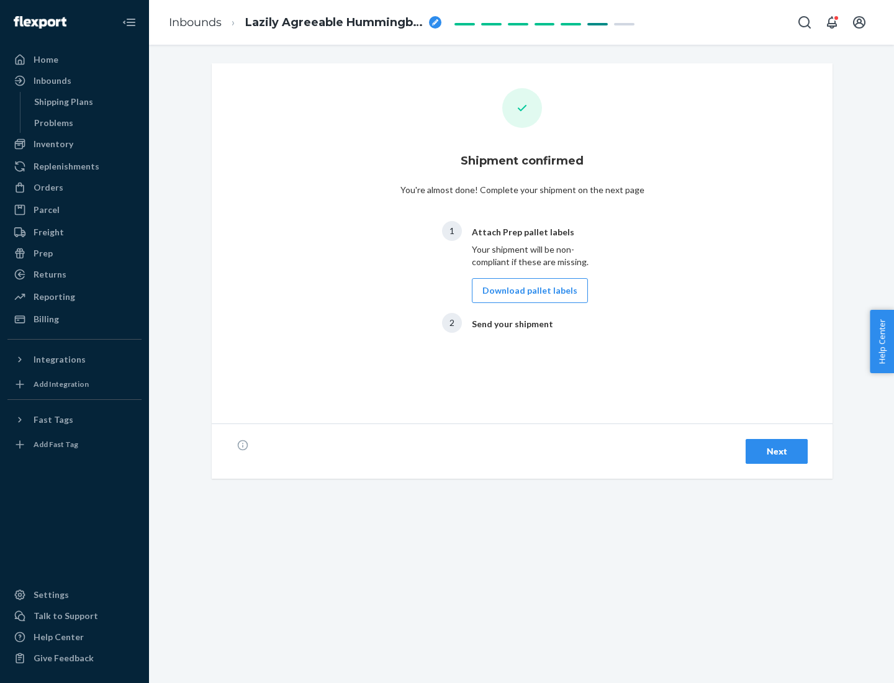
click at [777, 452] on div "Next" at bounding box center [777, 451] width 41 height 12
